Goal: Obtain resource: Obtain resource

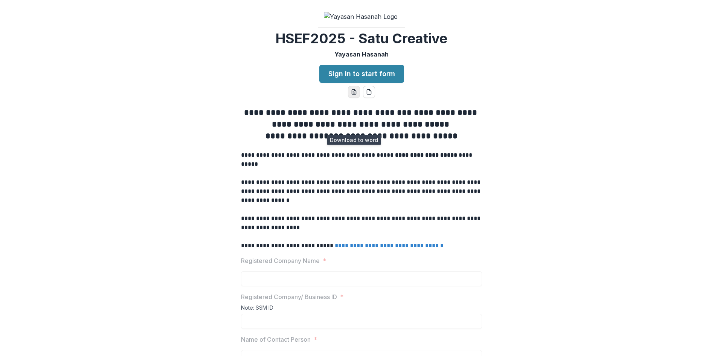
click at [349, 98] on button "word-download" at bounding box center [354, 92] width 12 height 12
click at [366, 95] on icon "pdf-download" at bounding box center [369, 92] width 6 height 6
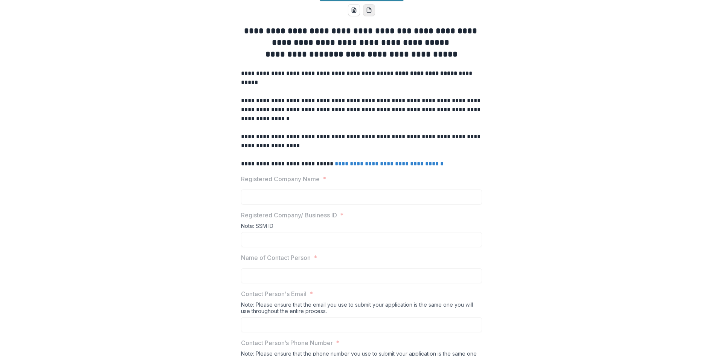
scroll to position [82, 0]
click at [395, 166] on link "**********" at bounding box center [389, 163] width 109 height 6
